Goal: Navigation & Orientation: Find specific page/section

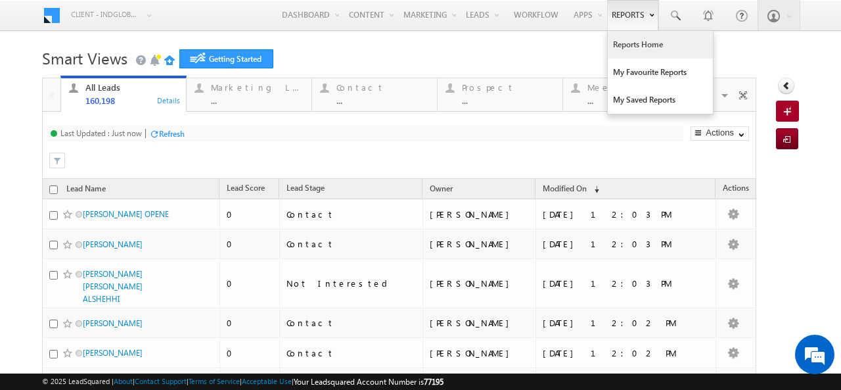
click at [613, 43] on link "Reports Home" at bounding box center [660, 45] width 105 height 28
